Goal: Information Seeking & Learning: Learn about a topic

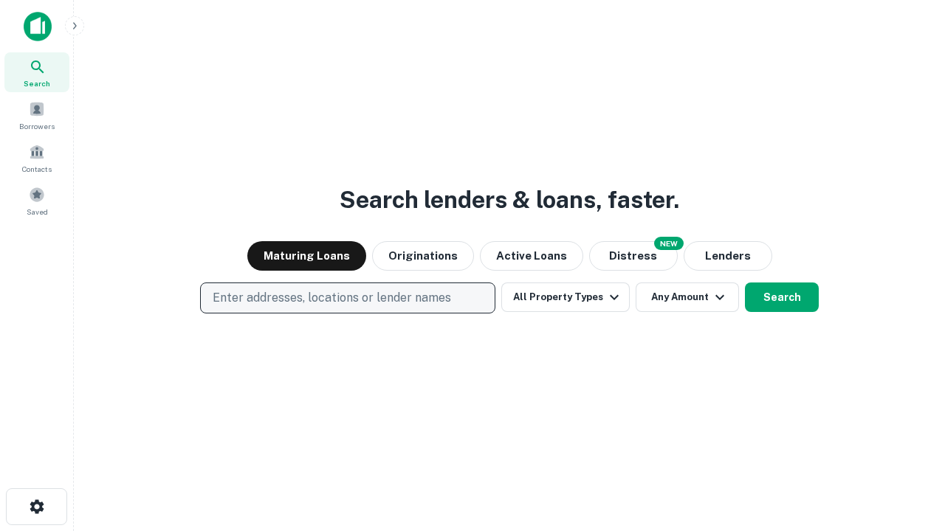
click at [347, 298] on p "Enter addresses, locations or lender names" at bounding box center [332, 298] width 238 height 18
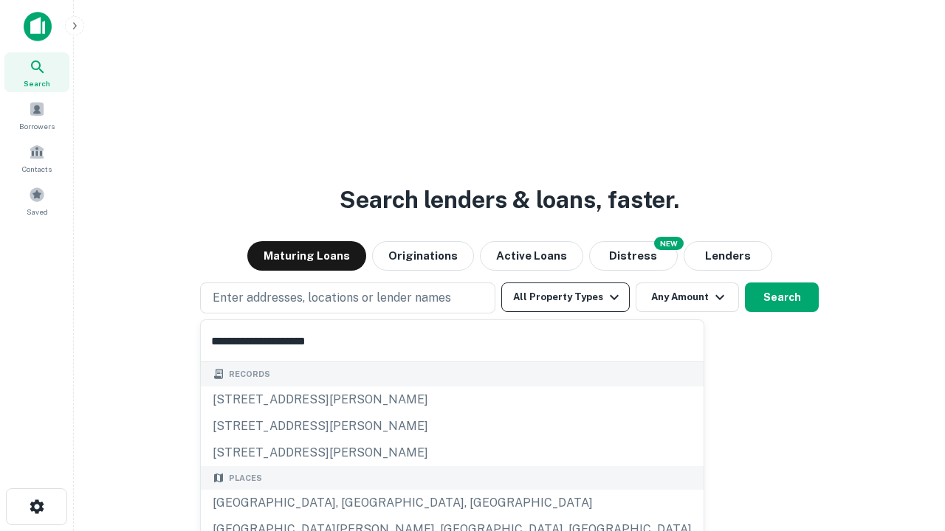
click at [565, 297] on button "All Property Types" at bounding box center [565, 298] width 128 height 30
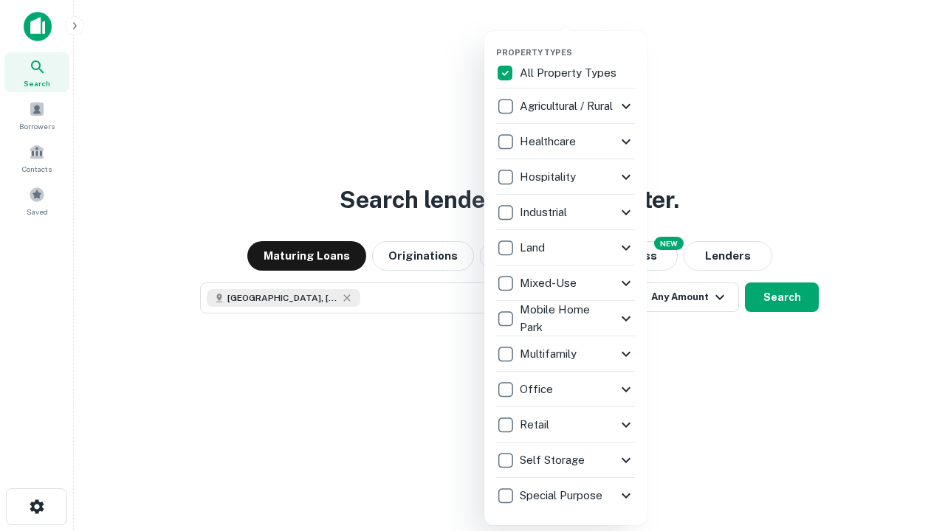
click at [577, 43] on button "button" at bounding box center [577, 43] width 162 height 1
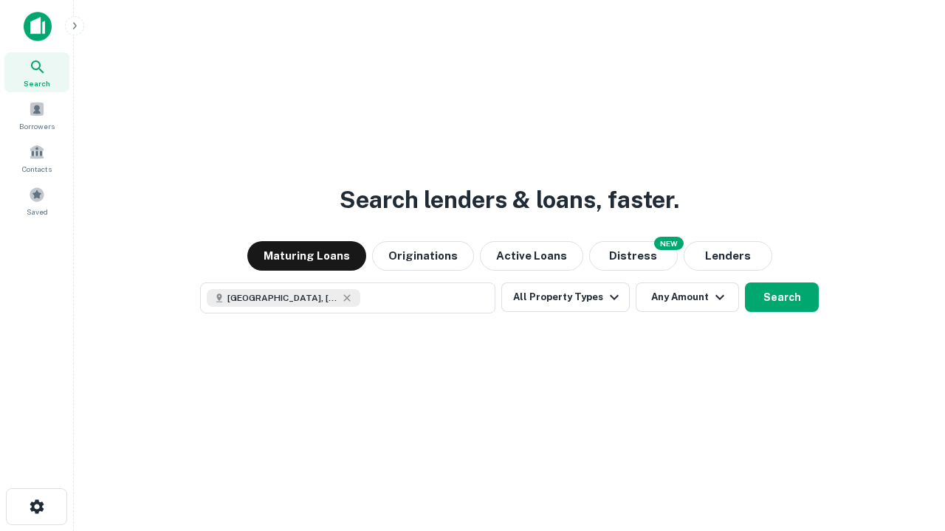
scroll to position [24, 0]
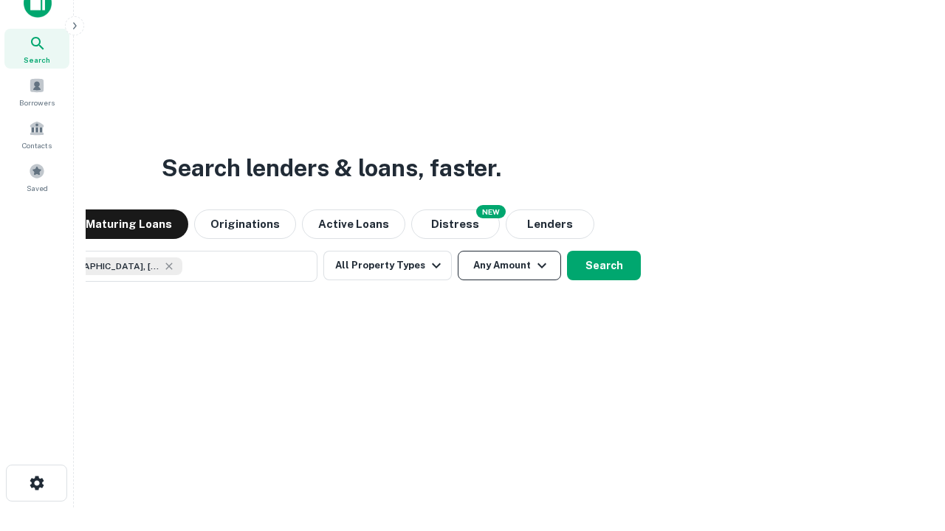
click at [458, 251] on button "Any Amount" at bounding box center [509, 266] width 103 height 30
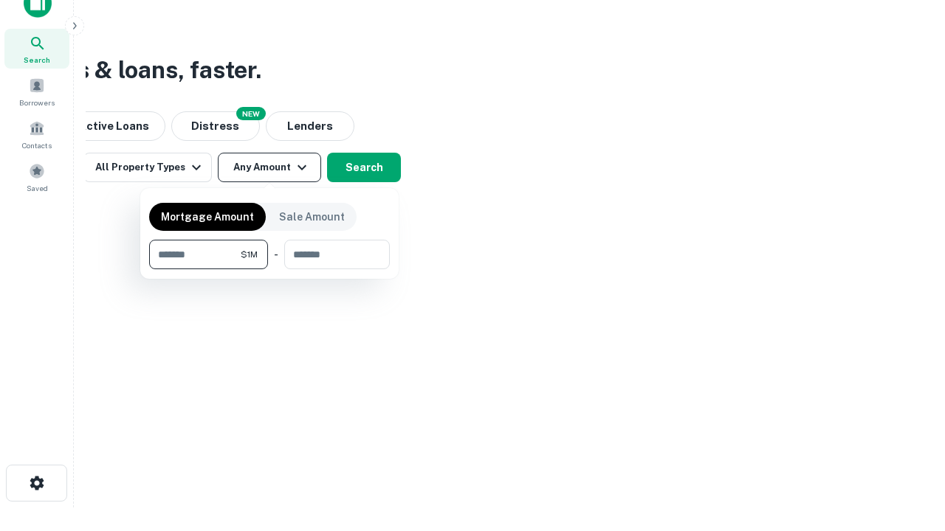
type input "*******"
click at [269, 269] on button "button" at bounding box center [269, 269] width 241 height 1
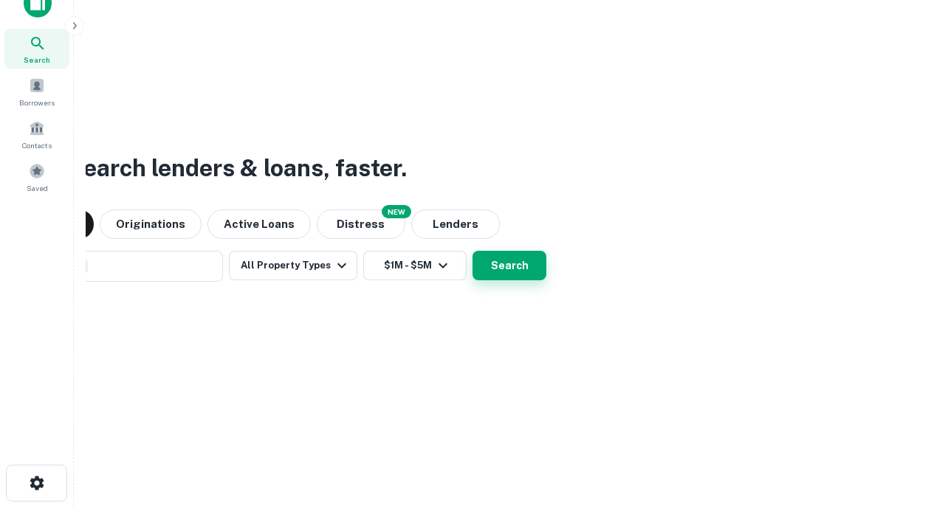
click at [472, 251] on button "Search" at bounding box center [509, 266] width 74 height 30
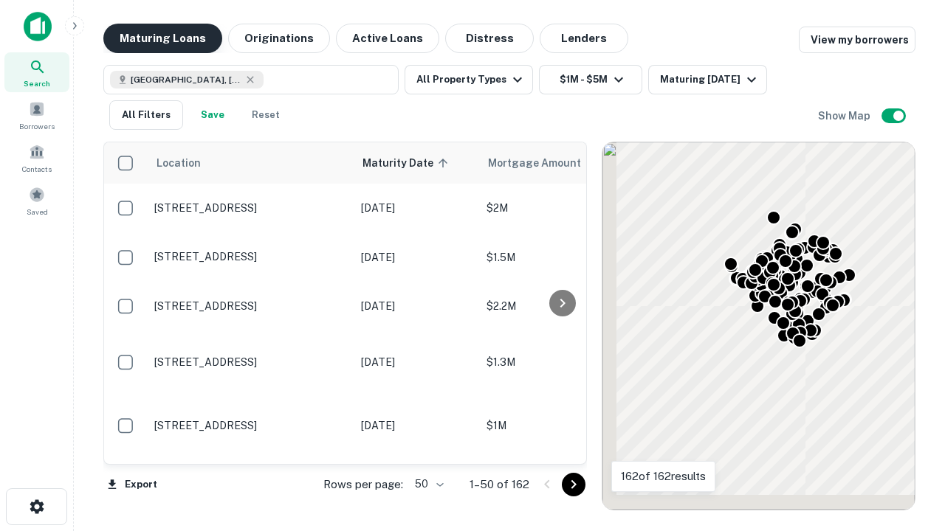
click at [162, 38] on button "Maturing Loans" at bounding box center [162, 39] width 119 height 30
